Goal: Transaction & Acquisition: Download file/media

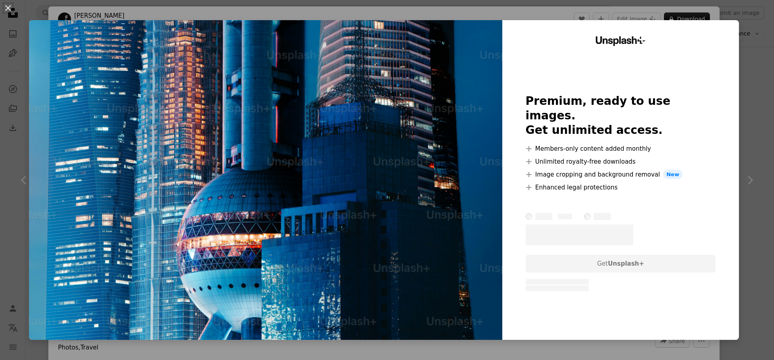
scroll to position [247, 0]
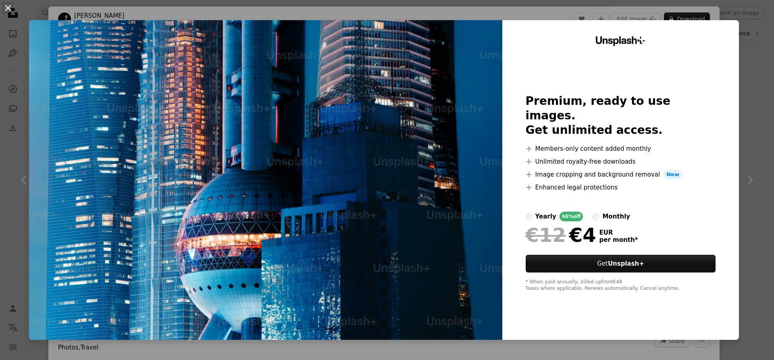
click at [6, 5] on button "An X shape" at bounding box center [8, 8] width 10 height 10
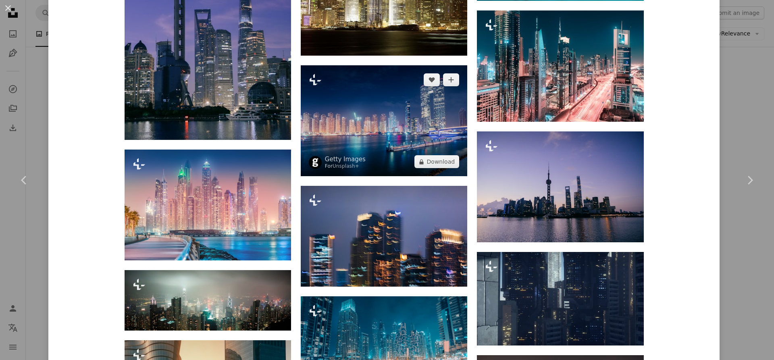
scroll to position [580, 0]
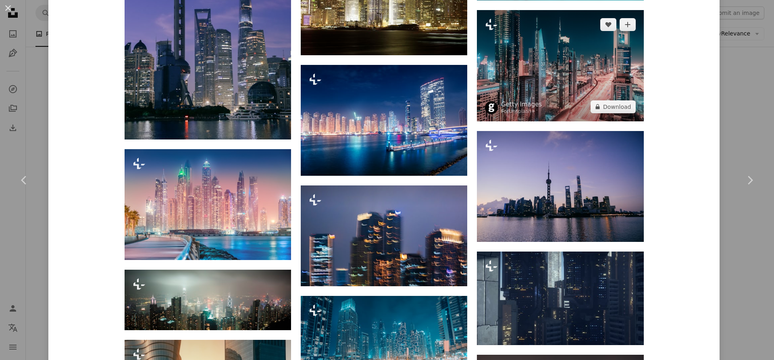
click at [586, 80] on img at bounding box center [560, 65] width 166 height 111
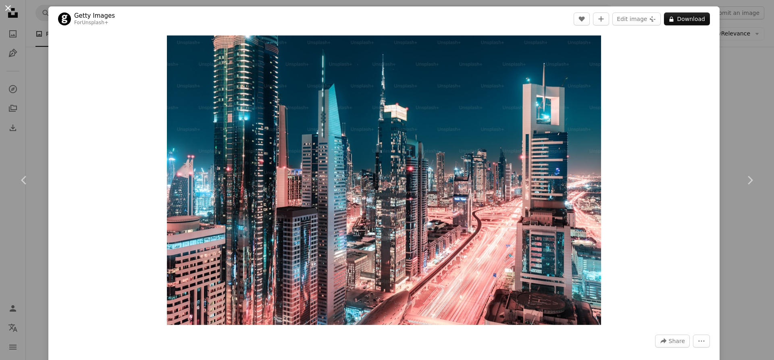
click at [8, 10] on button "An X shape" at bounding box center [8, 8] width 10 height 10
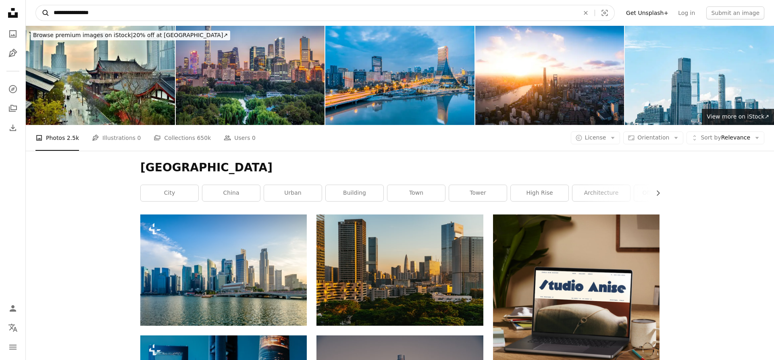
drag, startPoint x: 66, startPoint y: 16, endPoint x: 36, endPoint y: 17, distance: 30.3
click at [50, 14] on input "**********" at bounding box center [313, 12] width 527 height 15
type input "**********"
click button "A magnifying glass" at bounding box center [43, 12] width 14 height 15
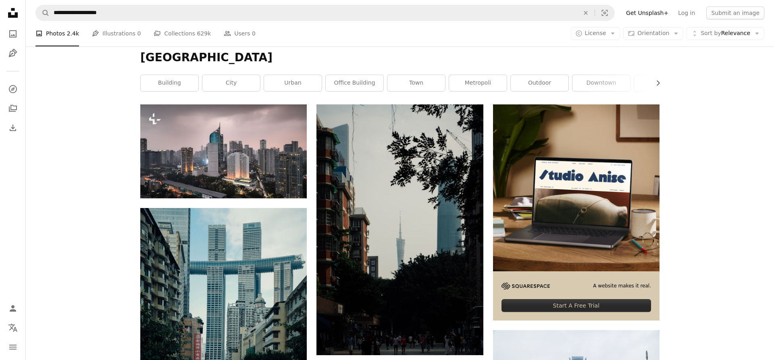
scroll to position [123, 0]
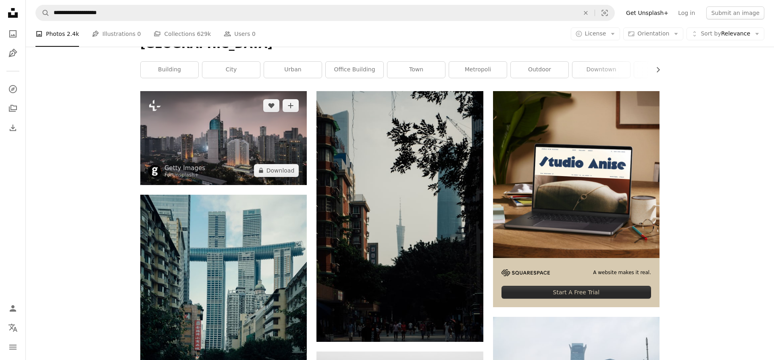
click at [228, 150] on img at bounding box center [223, 138] width 166 height 94
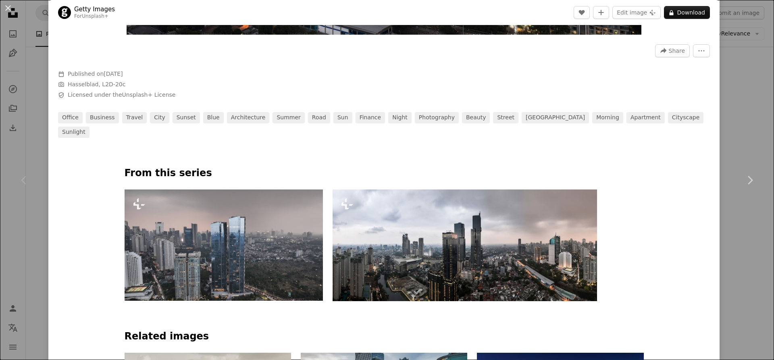
scroll to position [532, 0]
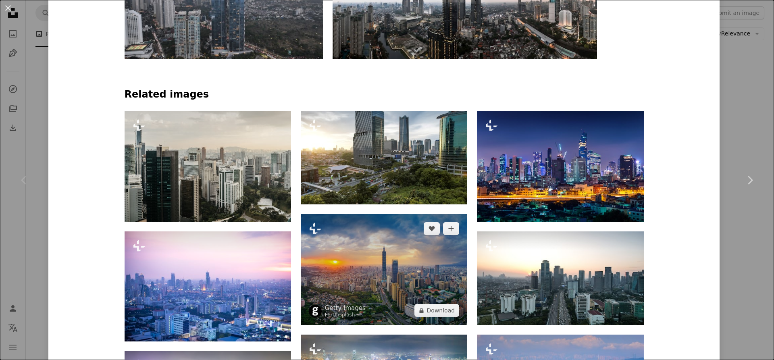
click at [355, 254] on img at bounding box center [384, 269] width 166 height 111
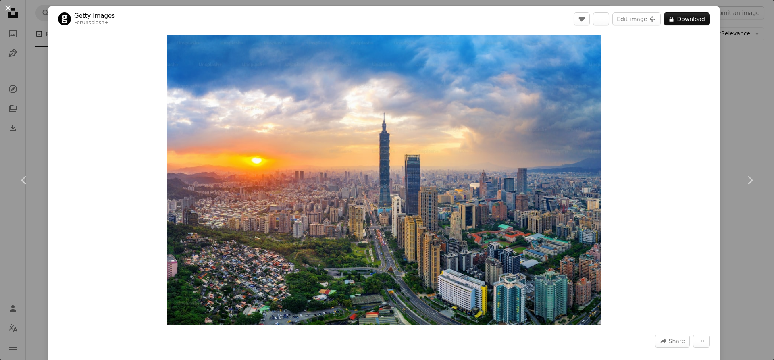
click at [6, 5] on button "An X shape" at bounding box center [8, 8] width 10 height 10
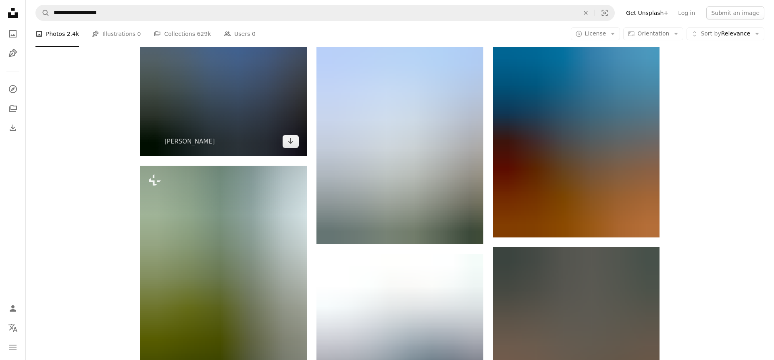
scroll to position [863, 0]
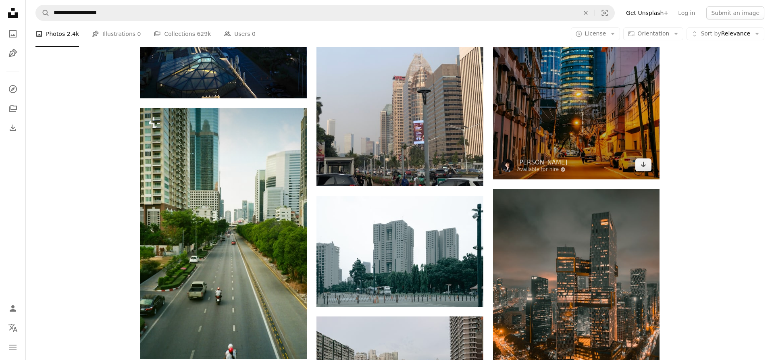
click at [596, 136] on img at bounding box center [576, 68] width 166 height 222
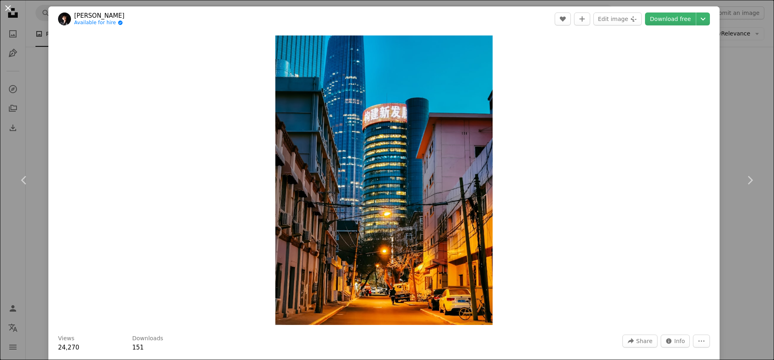
click at [11, 11] on button "An X shape" at bounding box center [8, 8] width 10 height 10
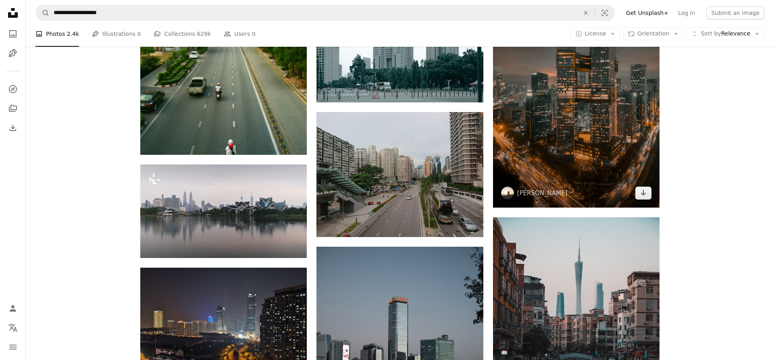
scroll to position [987, 0]
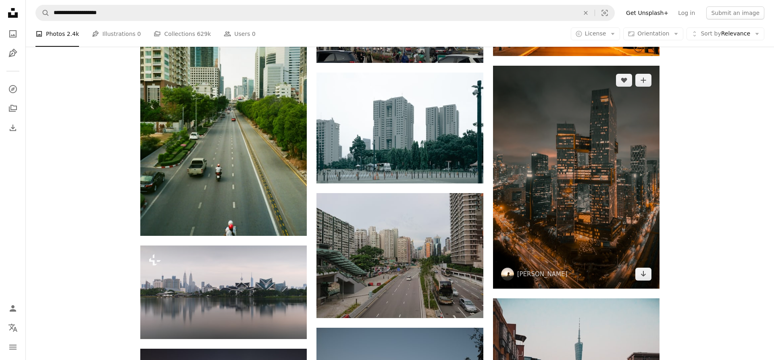
click at [549, 180] on img at bounding box center [576, 177] width 166 height 223
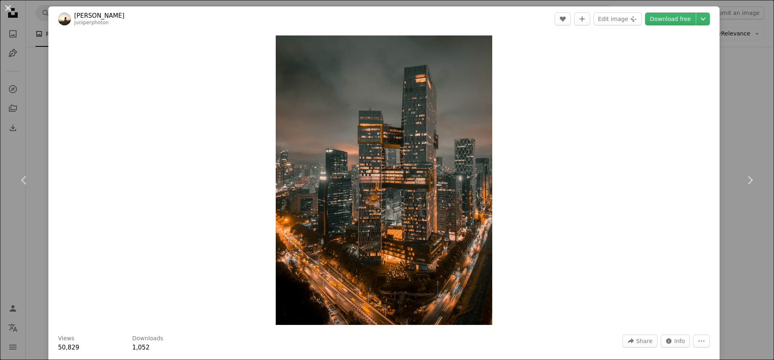
click at [7, 10] on button "An X shape" at bounding box center [8, 8] width 10 height 10
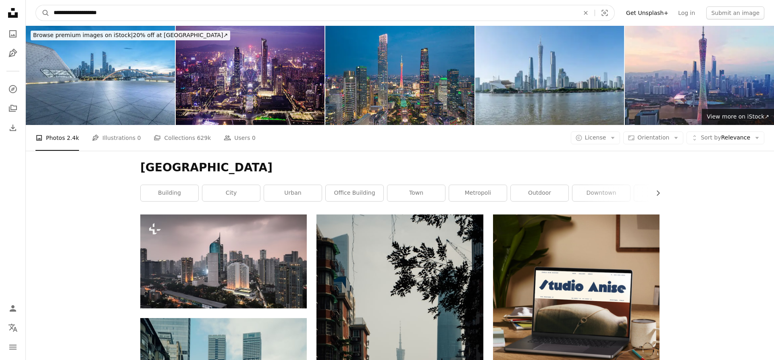
drag, startPoint x: 122, startPoint y: 15, endPoint x: 24, endPoint y: 14, distance: 98.0
click at [50, 14] on input "**********" at bounding box center [313, 12] width 527 height 15
type input "******"
click at [36, 5] on button "A magnifying glass" at bounding box center [43, 12] width 14 height 15
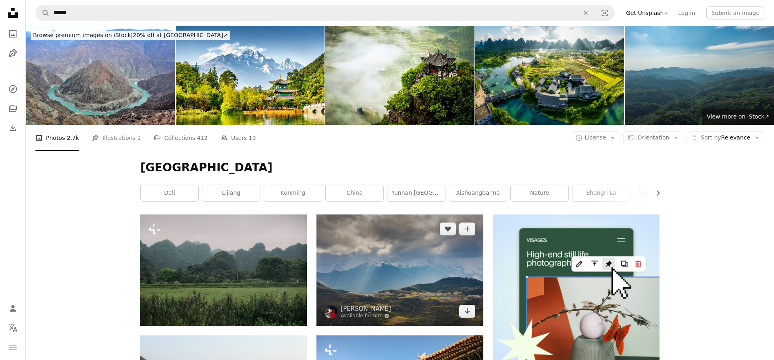
click at [365, 277] on img at bounding box center [399, 269] width 166 height 111
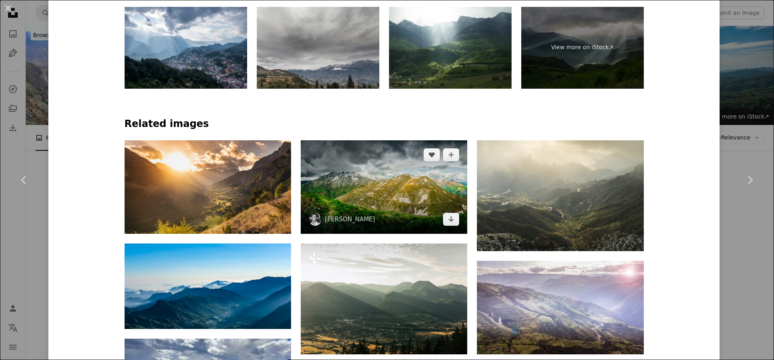
scroll to position [484, 0]
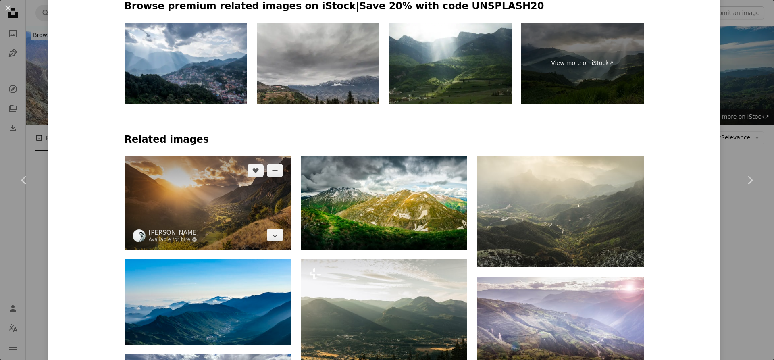
click at [227, 191] on img at bounding box center [208, 203] width 166 height 94
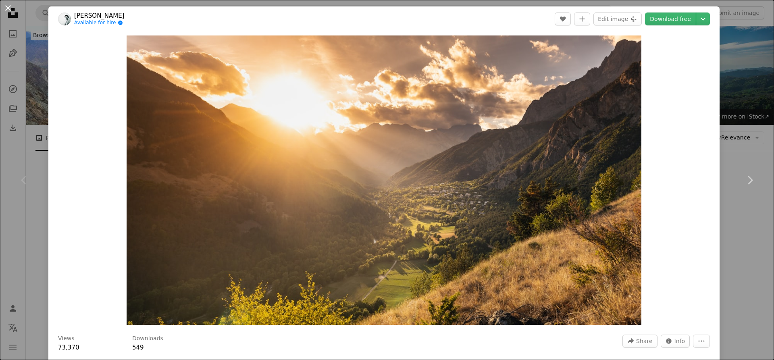
click at [3, 6] on button "An X shape" at bounding box center [8, 8] width 10 height 10
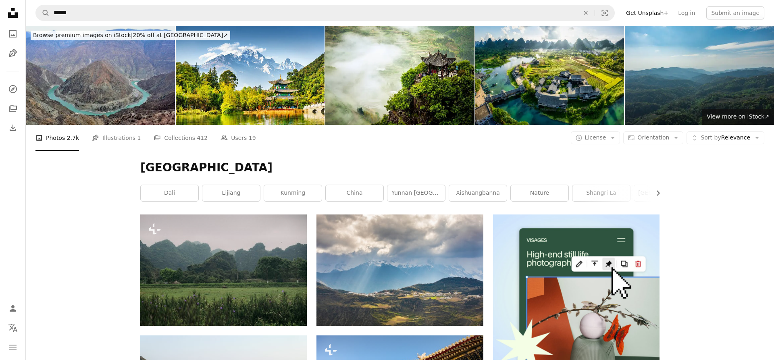
click at [130, 87] on img at bounding box center [100, 75] width 149 height 99
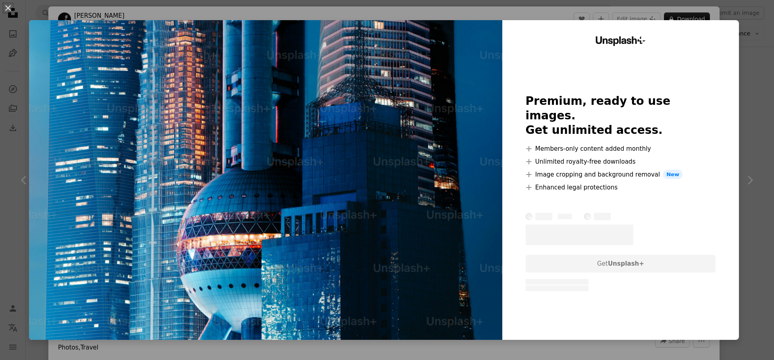
scroll to position [247, 0]
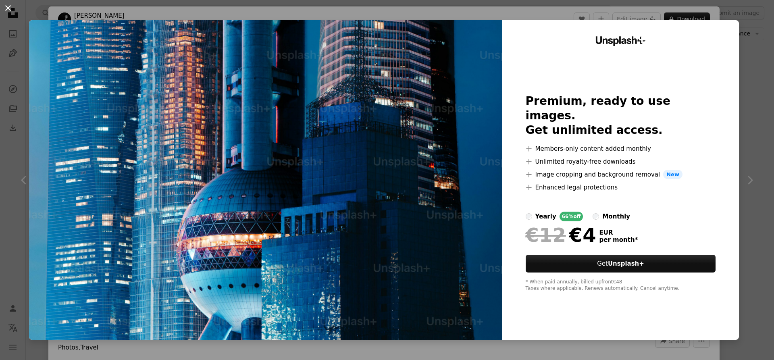
click at [3, 7] on button "An X shape" at bounding box center [8, 8] width 10 height 10
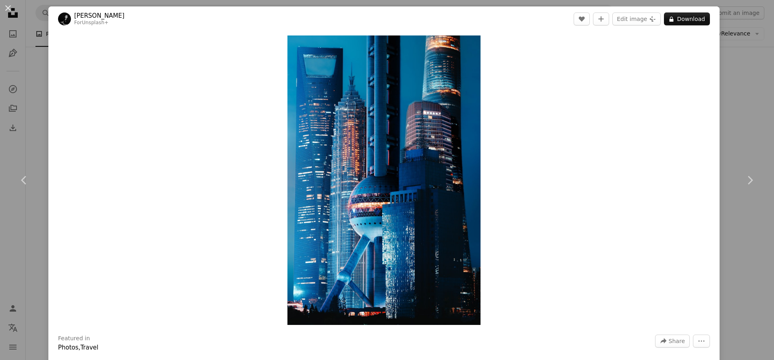
click at [229, 167] on div "Zoom in" at bounding box center [383, 179] width 671 height 297
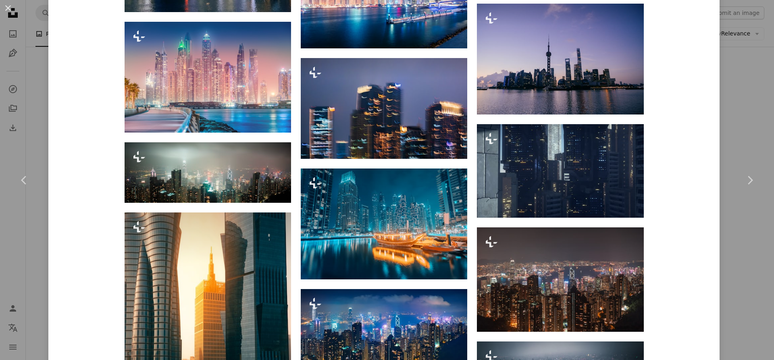
scroll to position [726, 0]
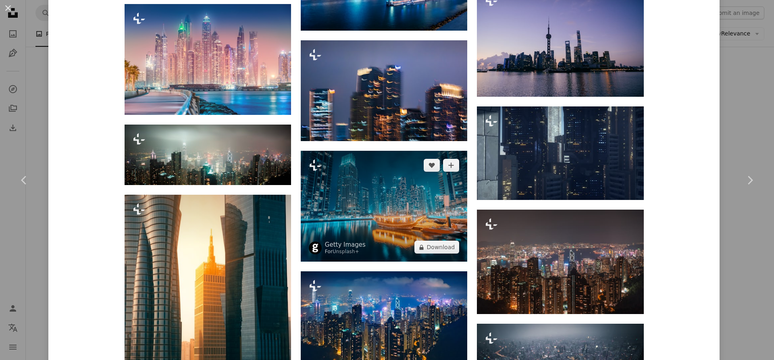
click at [376, 209] on img at bounding box center [384, 206] width 166 height 111
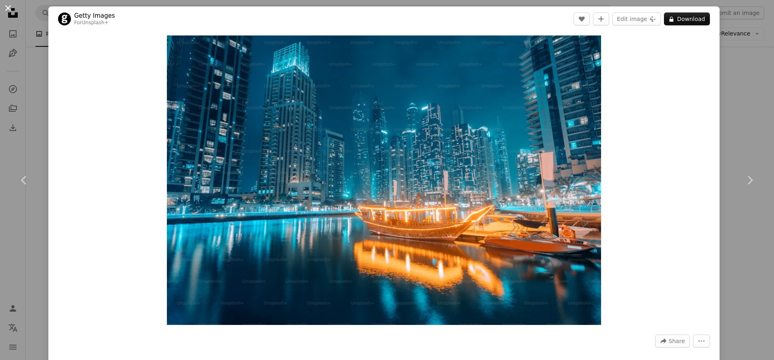
click at [7, 13] on button "An X shape" at bounding box center [8, 8] width 10 height 10
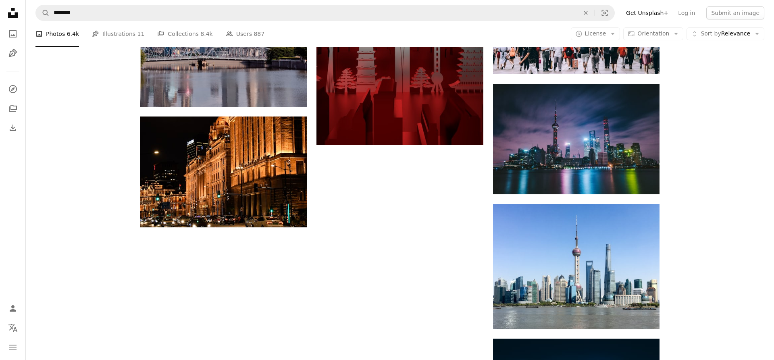
scroll to position [1110, 0]
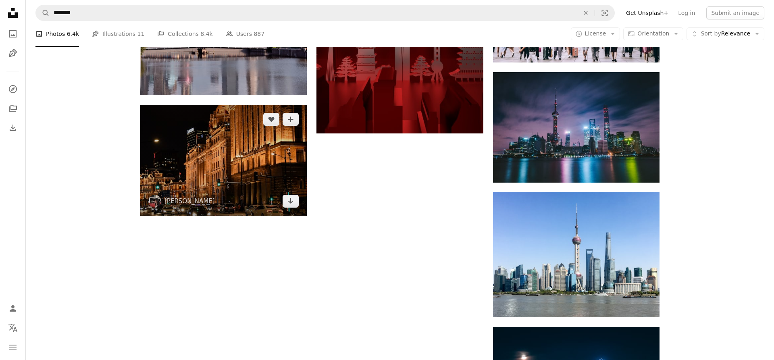
click at [237, 184] on img at bounding box center [223, 160] width 166 height 111
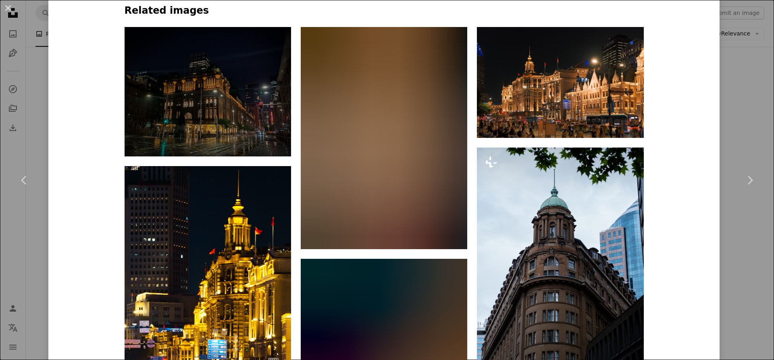
scroll to position [580, 0]
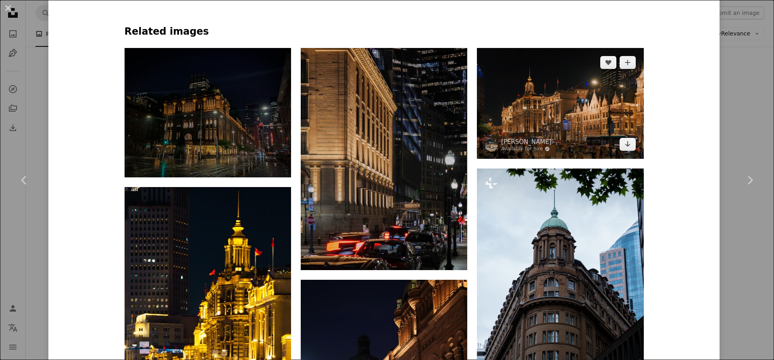
click at [532, 106] on img at bounding box center [560, 103] width 166 height 111
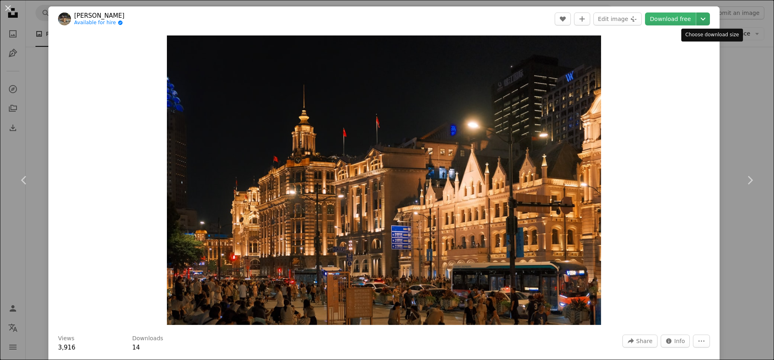
click at [705, 19] on icon "Chevron down" at bounding box center [703, 19] width 13 height 10
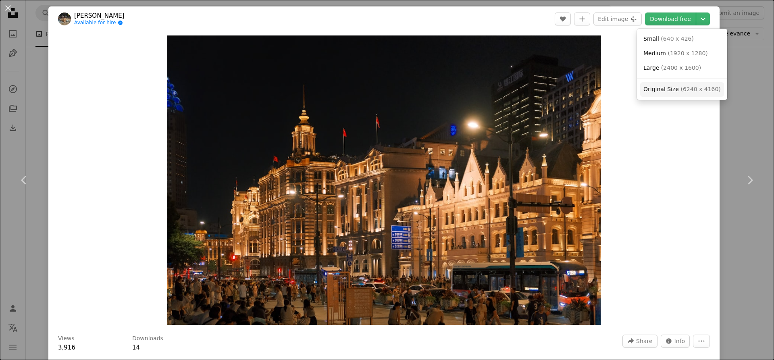
click at [658, 89] on span "Original Size" at bounding box center [660, 89] width 35 height 6
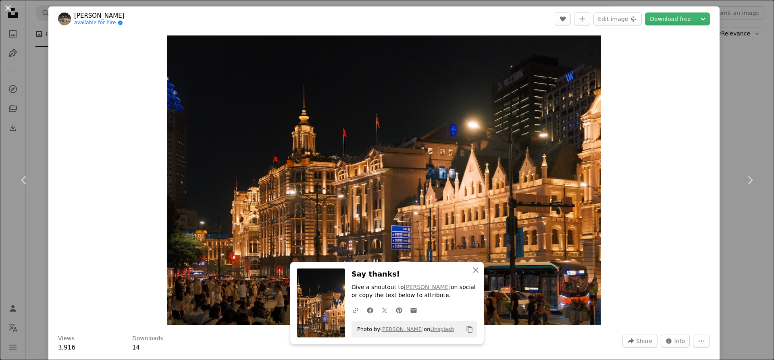
click at [11, 9] on button "An X shape" at bounding box center [8, 8] width 10 height 10
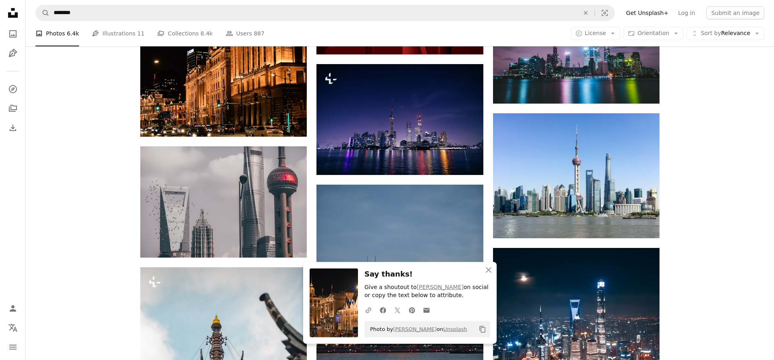
scroll to position [1192, 0]
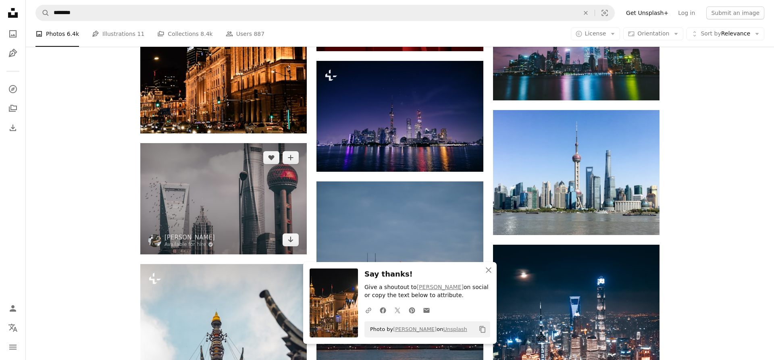
click at [254, 194] on img at bounding box center [223, 198] width 166 height 111
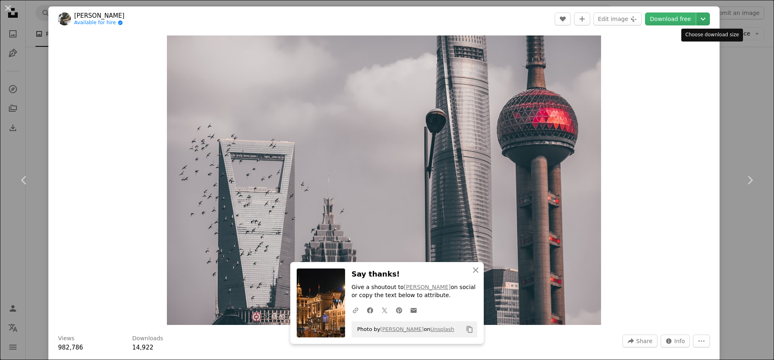
click at [705, 21] on icon "Chevron down" at bounding box center [703, 19] width 13 height 10
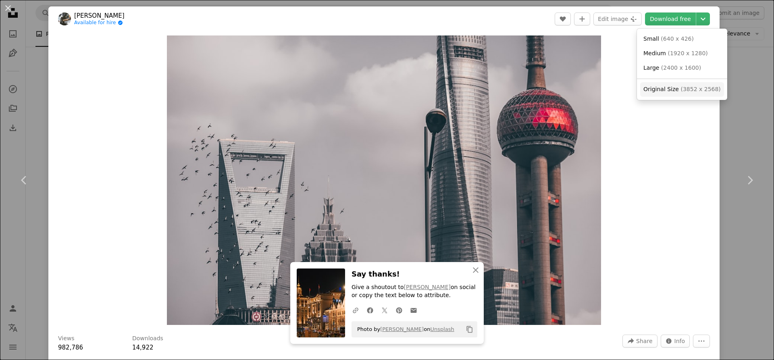
click at [653, 92] on span "Original Size" at bounding box center [660, 89] width 35 height 6
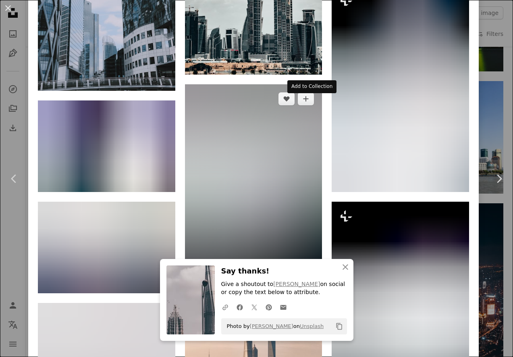
scroll to position [484, 0]
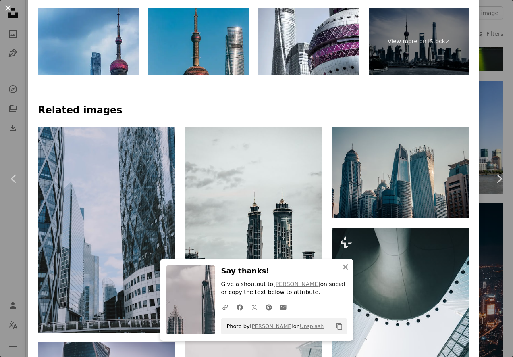
click at [6, 9] on button "An X shape" at bounding box center [8, 8] width 10 height 10
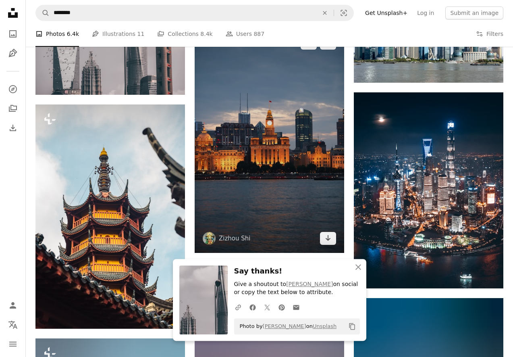
scroll to position [1233, 0]
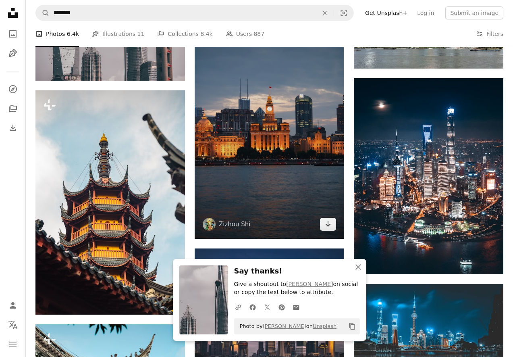
click at [268, 110] on img at bounding box center [270, 127] width 150 height 225
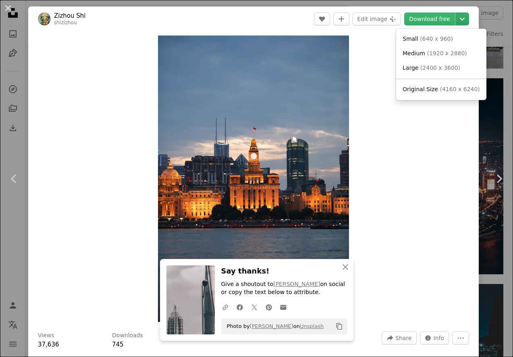
click at [469, 20] on icon "Chevron down" at bounding box center [462, 19] width 13 height 10
click at [409, 91] on span "Original Size" at bounding box center [420, 89] width 35 height 6
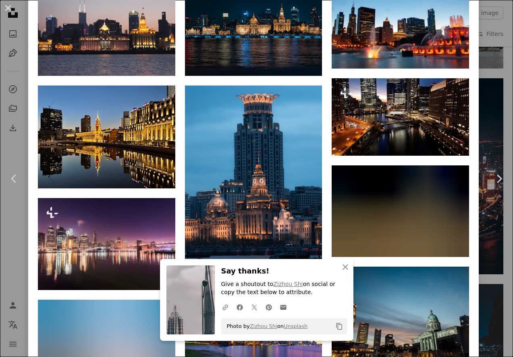
scroll to position [629, 0]
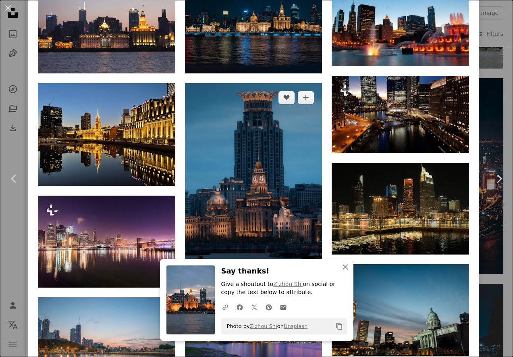
click at [286, 159] on img at bounding box center [253, 183] width 137 height 200
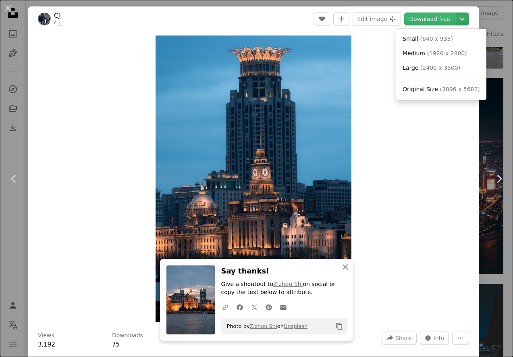
click at [469, 20] on icon "Chevron down" at bounding box center [462, 19] width 13 height 10
click at [420, 89] on span "Original Size" at bounding box center [420, 89] width 35 height 6
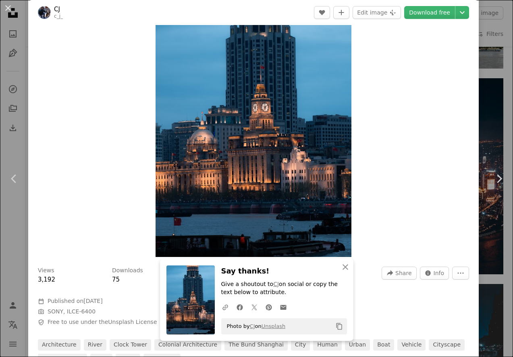
scroll to position [193, 0]
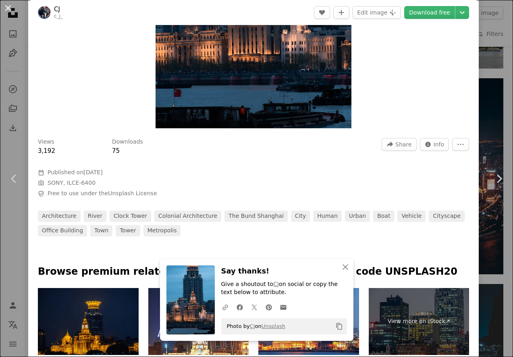
click at [12, 9] on button "An X shape" at bounding box center [8, 8] width 10 height 10
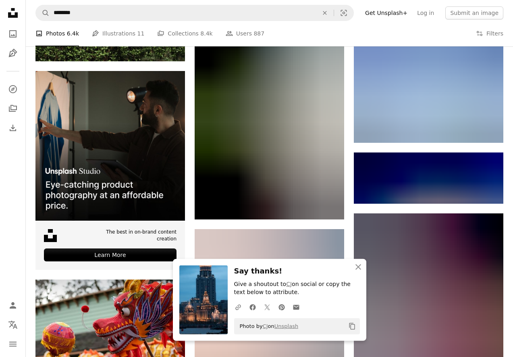
scroll to position [1768, 0]
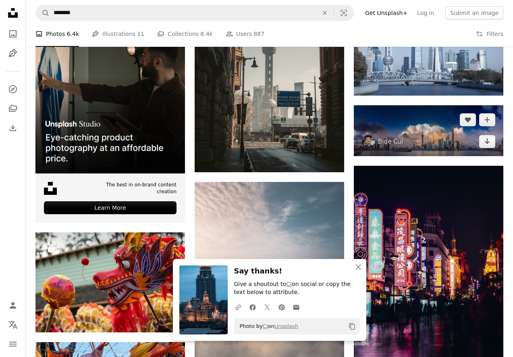
click at [435, 143] on img at bounding box center [429, 130] width 150 height 51
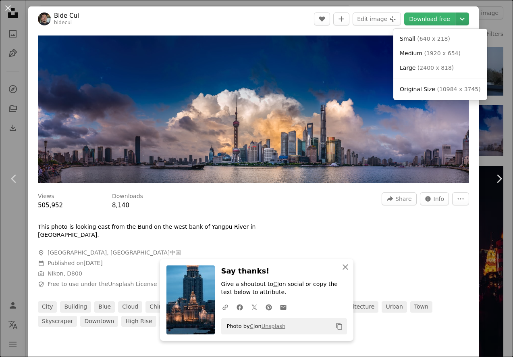
click at [469, 23] on icon "Chevron down" at bounding box center [462, 19] width 13 height 10
click at [411, 86] on span "Original Size" at bounding box center [417, 89] width 35 height 6
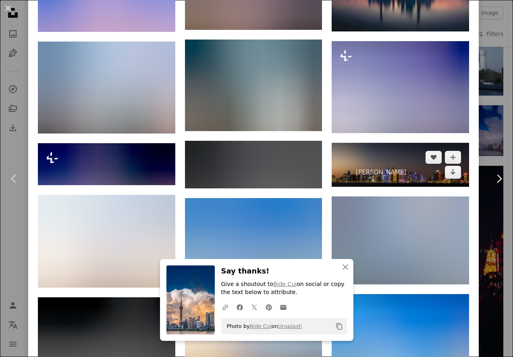
scroll to position [629, 0]
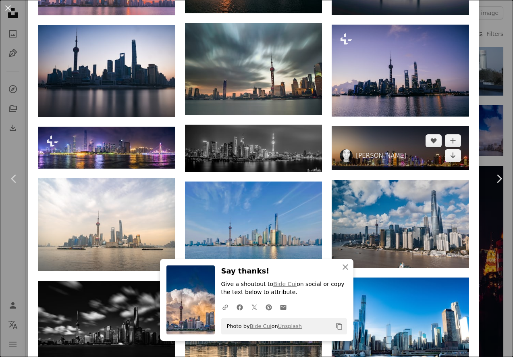
click at [417, 146] on img at bounding box center [400, 148] width 137 height 44
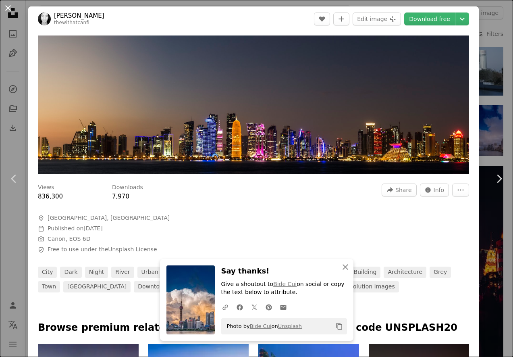
click at [9, 8] on button "An X shape" at bounding box center [8, 8] width 10 height 10
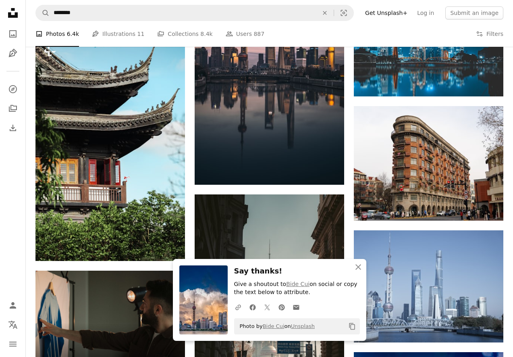
scroll to position [1398, 0]
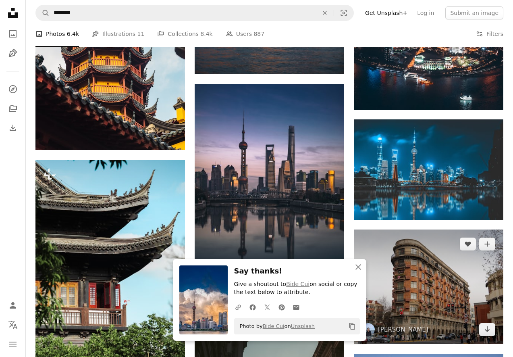
click at [421, 282] on img at bounding box center [429, 286] width 150 height 114
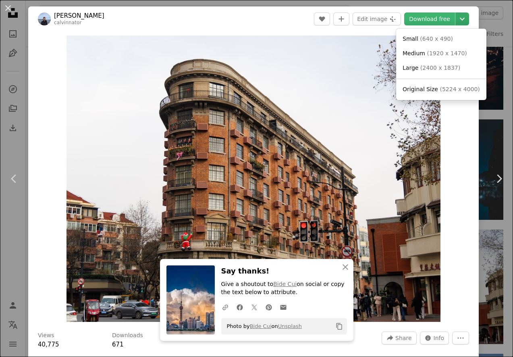
click at [465, 20] on icon "Choose download size" at bounding box center [462, 19] width 5 height 3
click at [415, 89] on span "Original Size" at bounding box center [420, 89] width 35 height 6
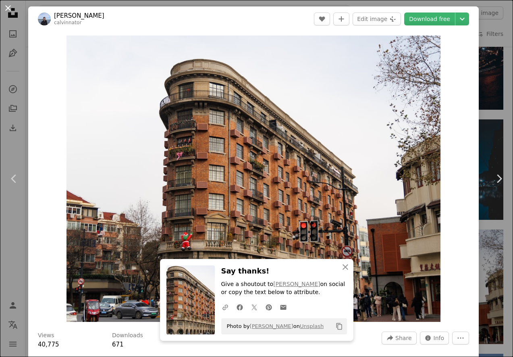
click at [10, 12] on button "An X shape" at bounding box center [8, 8] width 10 height 10
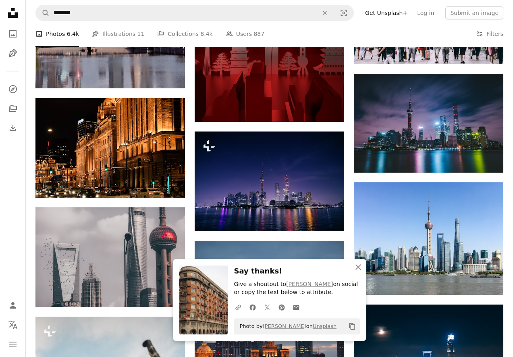
scroll to position [987, 0]
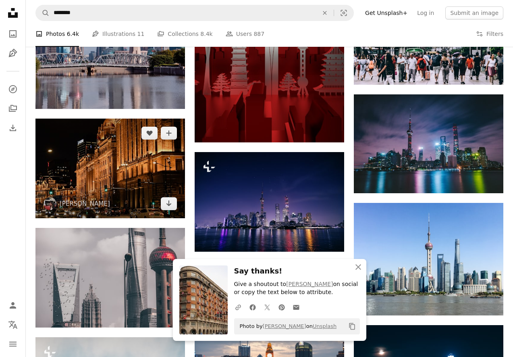
click at [91, 152] on img at bounding box center [110, 169] width 150 height 100
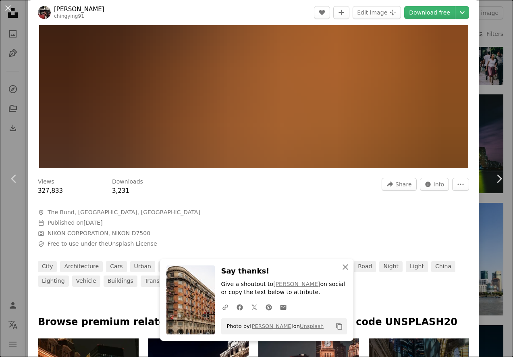
scroll to position [193, 0]
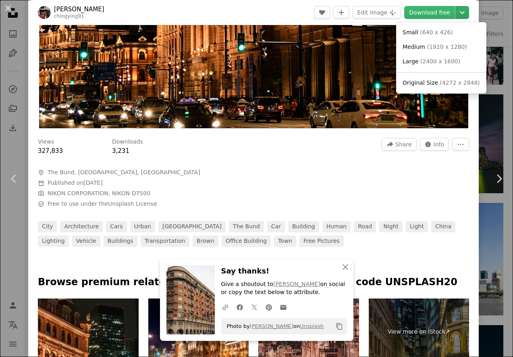
click at [469, 15] on icon "Chevron down" at bounding box center [462, 13] width 13 height 10
click at [416, 86] on span "Original Size" at bounding box center [420, 82] width 35 height 6
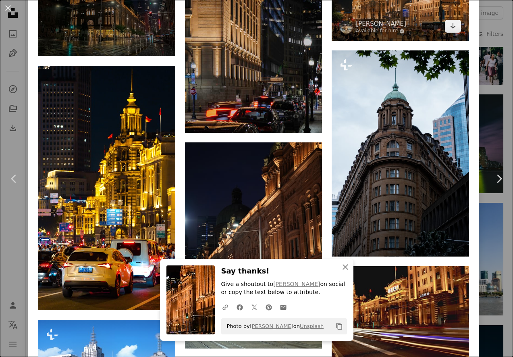
scroll to position [677, 0]
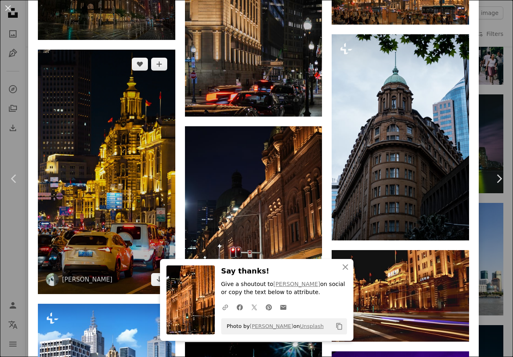
click at [125, 144] on img at bounding box center [106, 172] width 137 height 244
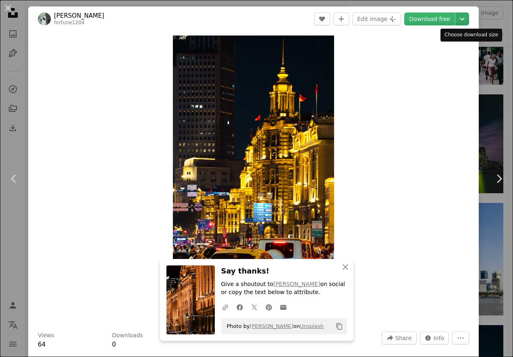
click at [469, 21] on icon "Chevron down" at bounding box center [462, 19] width 13 height 10
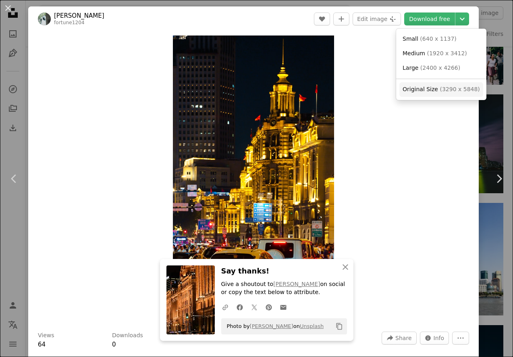
click at [443, 88] on span "( 3290 x 5848 )" at bounding box center [460, 89] width 40 height 6
